Goal: Transaction & Acquisition: Purchase product/service

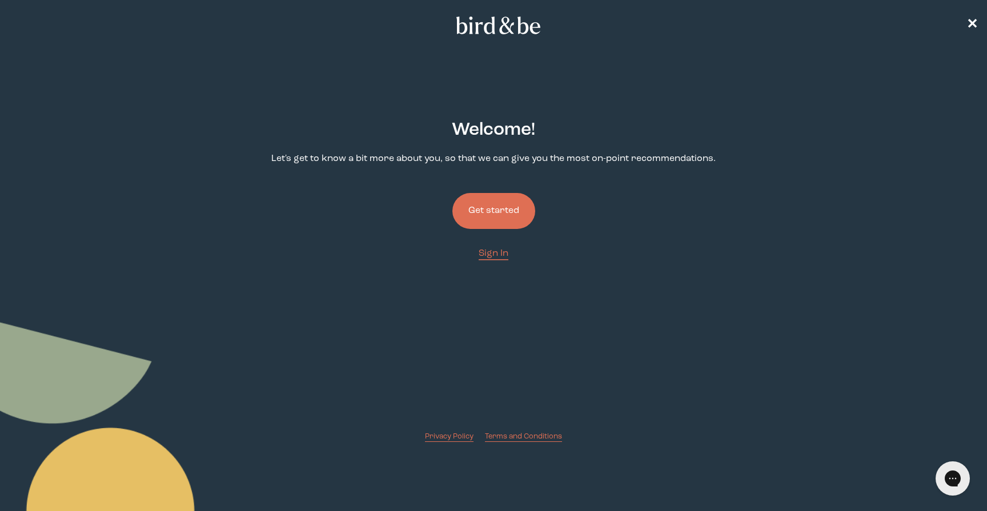
click at [506, 223] on button "Get started" at bounding box center [493, 211] width 83 height 36
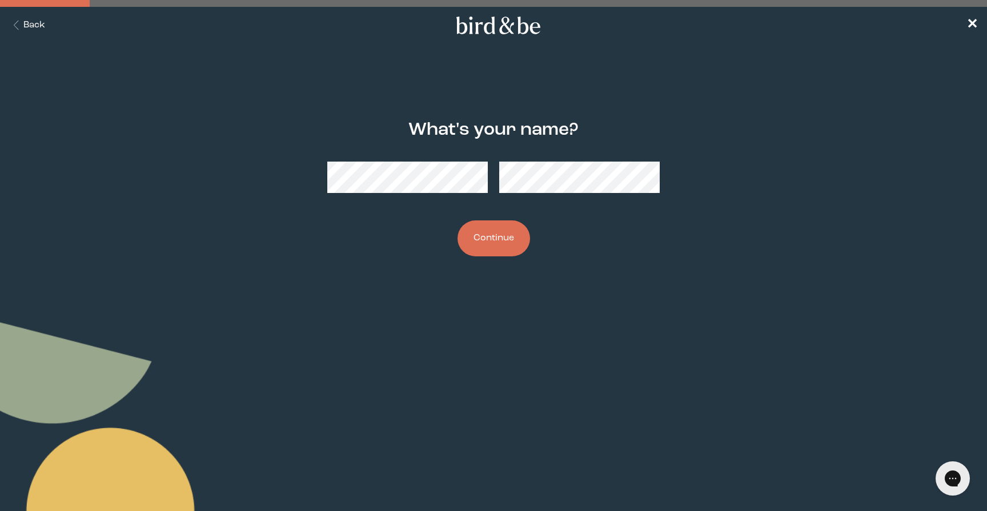
click at [499, 239] on button "Continue" at bounding box center [494, 239] width 73 height 36
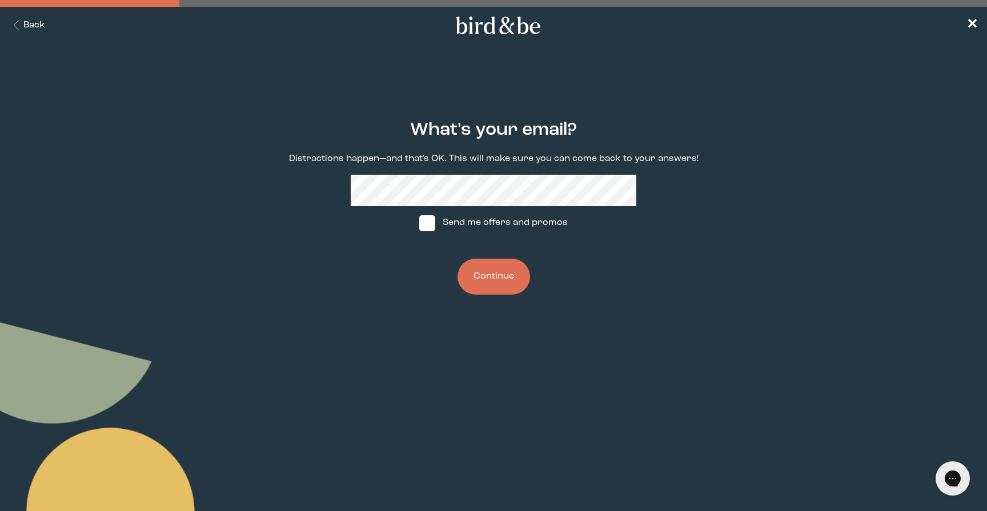
click at [506, 285] on button "Continue" at bounding box center [494, 277] width 73 height 36
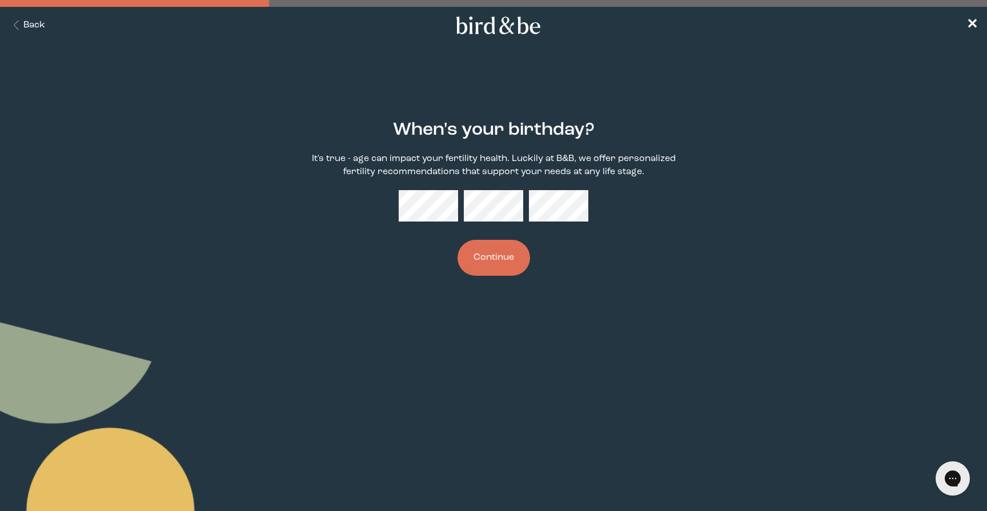
click at [510, 258] on button "Continue" at bounding box center [494, 258] width 73 height 36
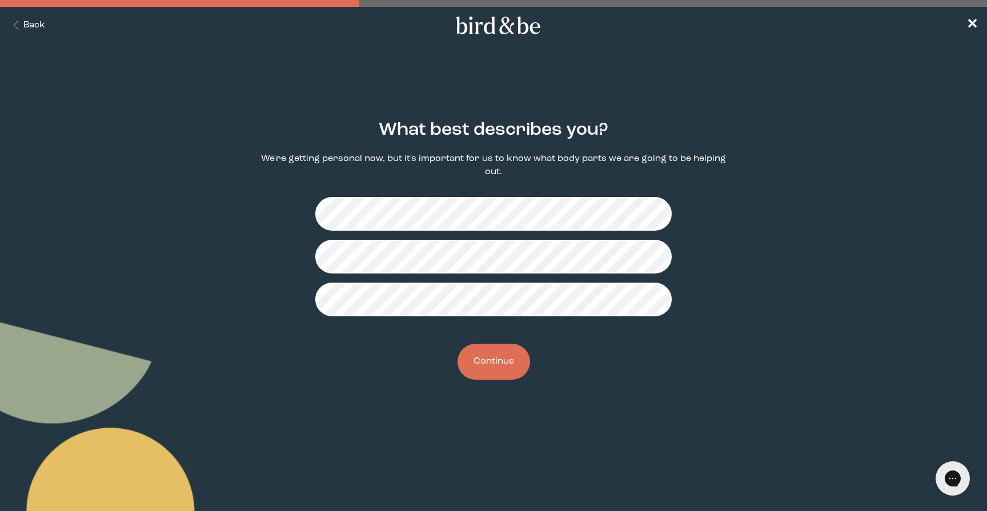
click at [510, 361] on button "Continue" at bounding box center [494, 362] width 73 height 36
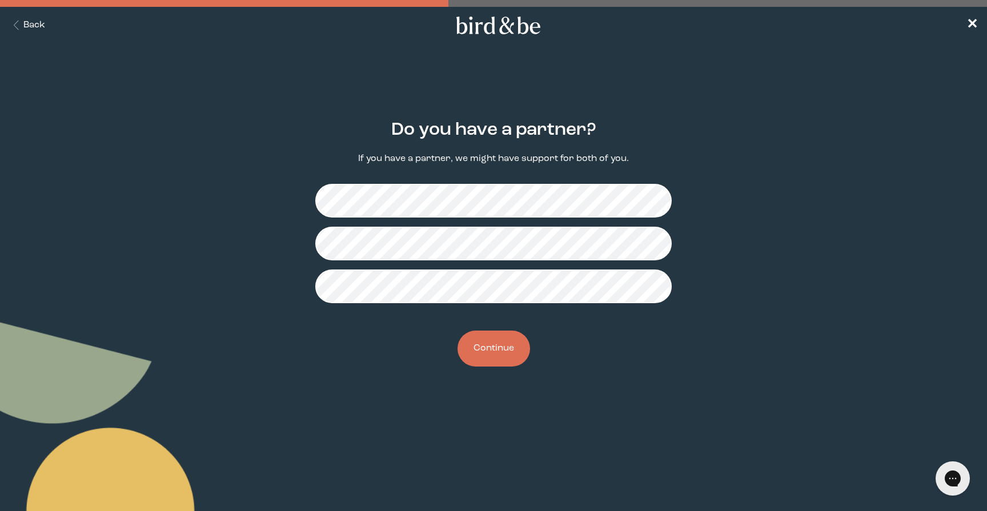
click at [501, 351] on button "Continue" at bounding box center [494, 349] width 73 height 36
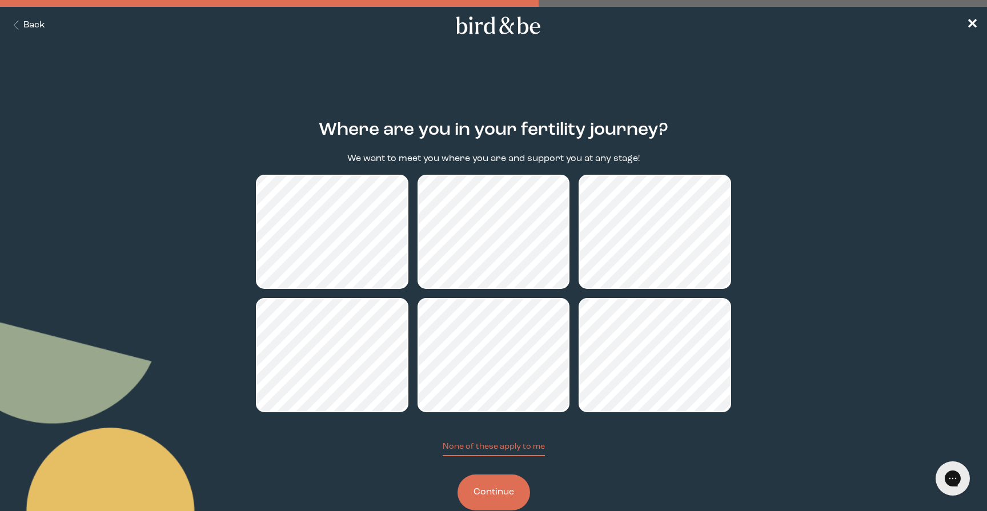
click at [507, 495] on button "Continue" at bounding box center [494, 493] width 73 height 36
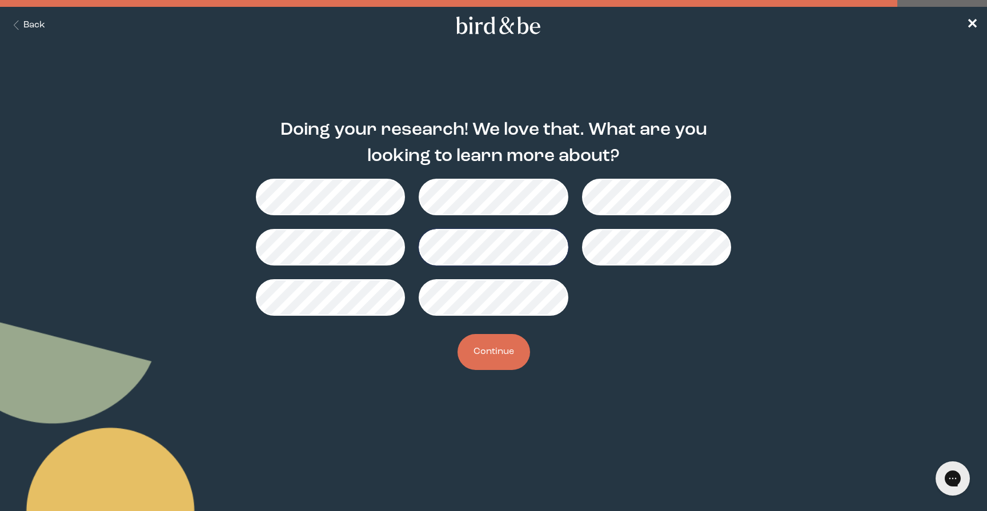
click at [494, 357] on button "Continue" at bounding box center [494, 352] width 73 height 36
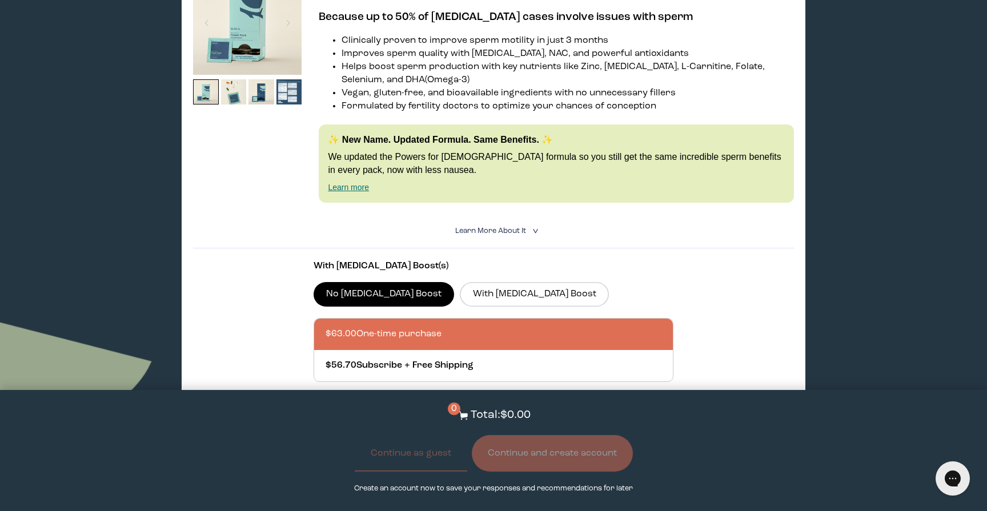
scroll to position [702, 0]
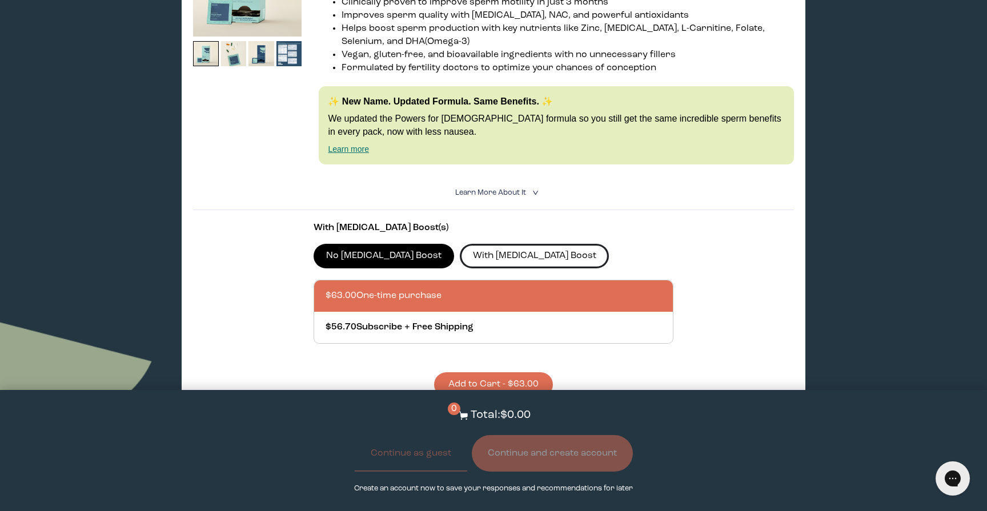
click at [495, 255] on label "With [MEDICAL_DATA] Boost" at bounding box center [534, 256] width 149 height 24
click at [0, 0] on input "With [MEDICAL_DATA] Boost" at bounding box center [0, 0] width 0 height 0
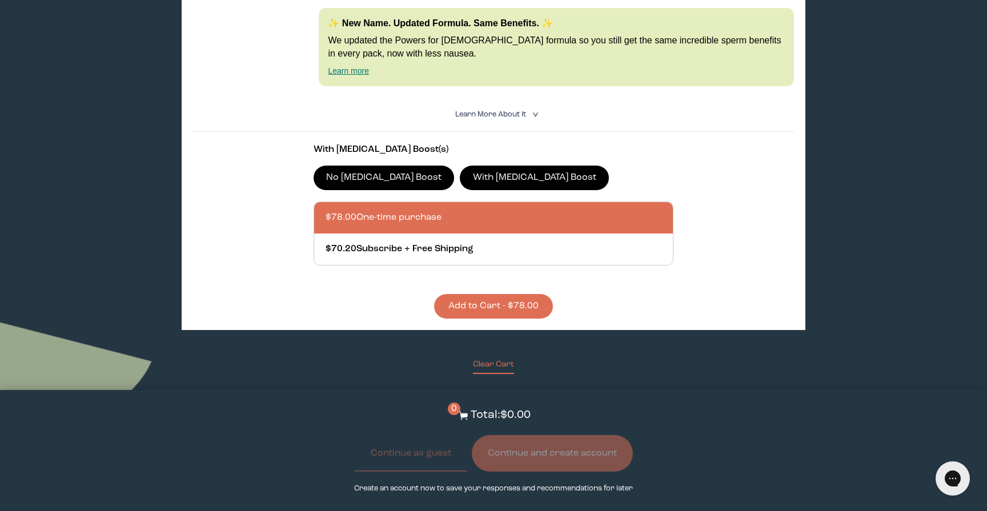
scroll to position [788, 0]
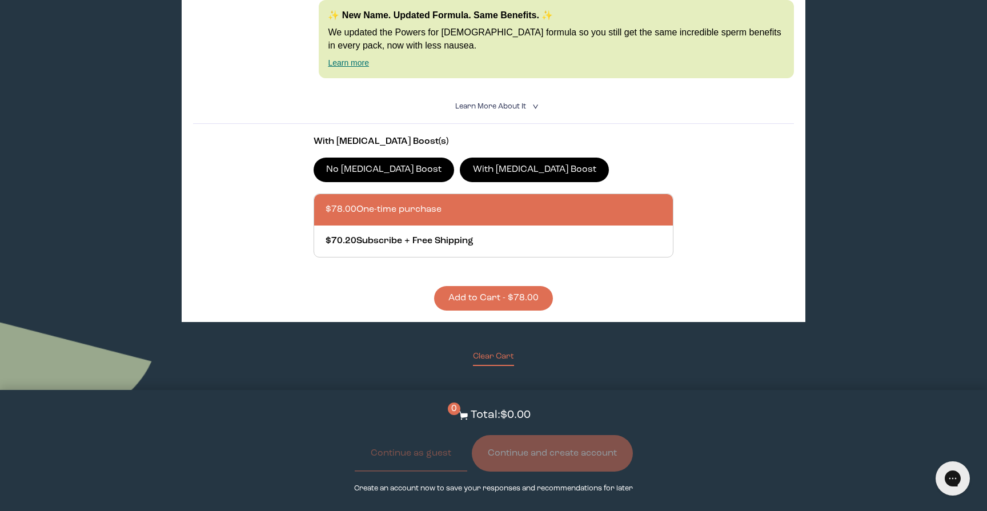
click at [502, 300] on button "Add to Cart - $78.00" at bounding box center [493, 298] width 119 height 25
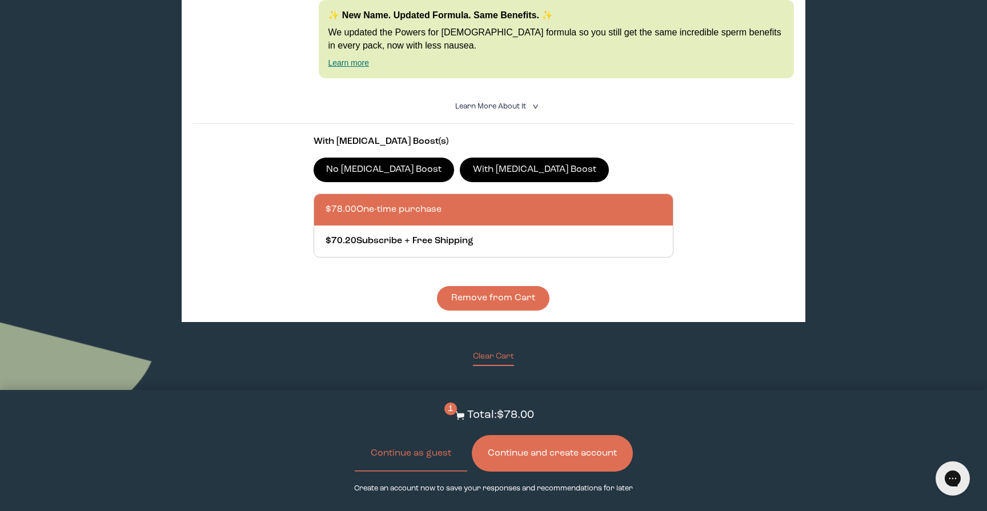
click at [559, 452] on button "Continue and create account" at bounding box center [552, 453] width 161 height 37
